Goal: Task Accomplishment & Management: Manage account settings

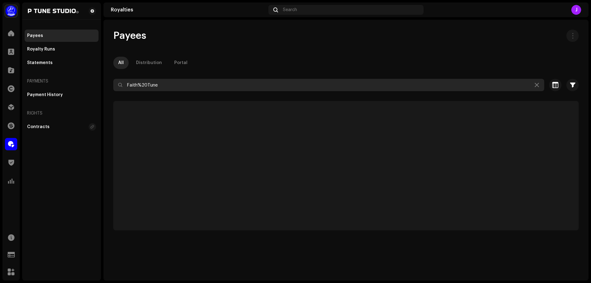
click at [173, 85] on input "Faith%20Tune" at bounding box center [328, 85] width 431 height 12
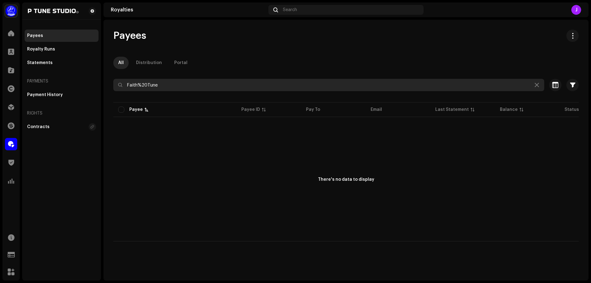
paste input "text"
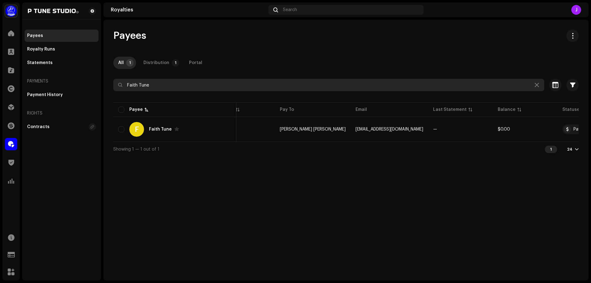
scroll to position [0, 71]
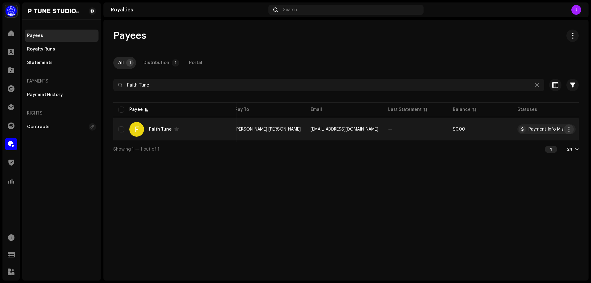
click at [570, 128] on span "button" at bounding box center [569, 129] width 5 height 5
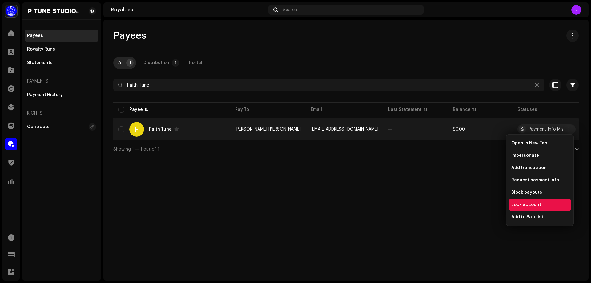
click at [530, 203] on span "Lock account" at bounding box center [527, 204] width 30 height 5
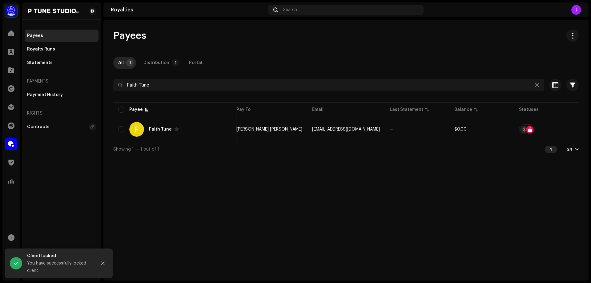
scroll to position [0, 68]
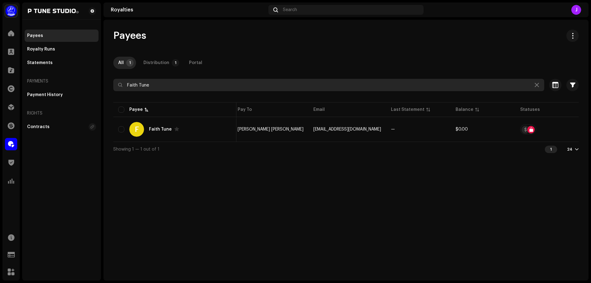
click at [162, 84] on input "Faith Tune" at bounding box center [328, 85] width 431 height 12
paste input "Holy Hub"
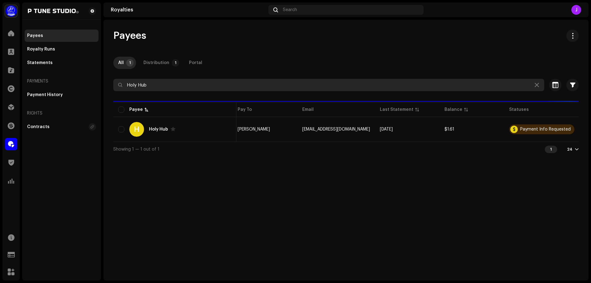
scroll to position [0, 55]
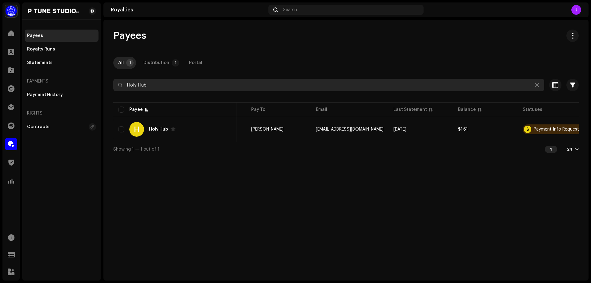
type input "Holy Hub"
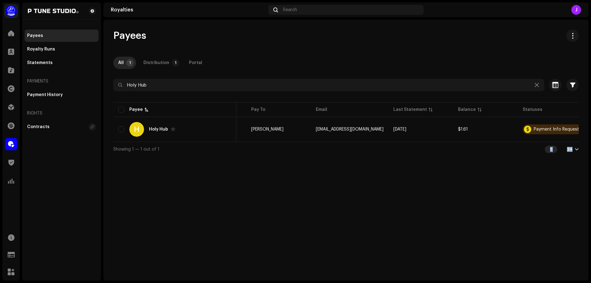
drag, startPoint x: 540, startPoint y: 144, endPoint x: 588, endPoint y: 144, distance: 48.1
click at [588, 144] on div "Payees All 1 Distribution 1 Portal Holy Hub Selected 0 Select all 1 Options Fil…" at bounding box center [345, 93] width 485 height 127
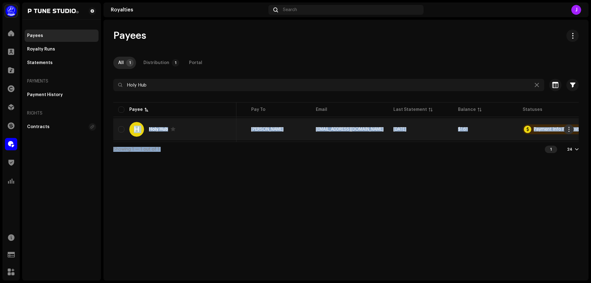
click at [569, 128] on span "button" at bounding box center [569, 129] width 5 height 5
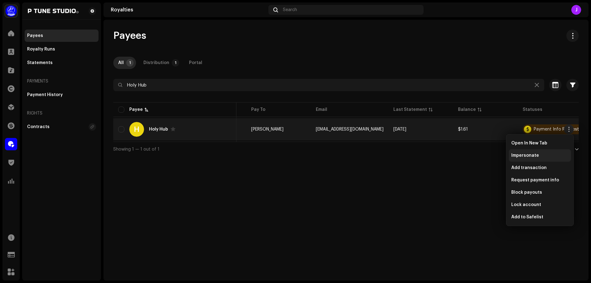
click at [530, 152] on div "Impersonate" at bounding box center [540, 155] width 62 height 12
